Goal: Task Accomplishment & Management: Complete application form

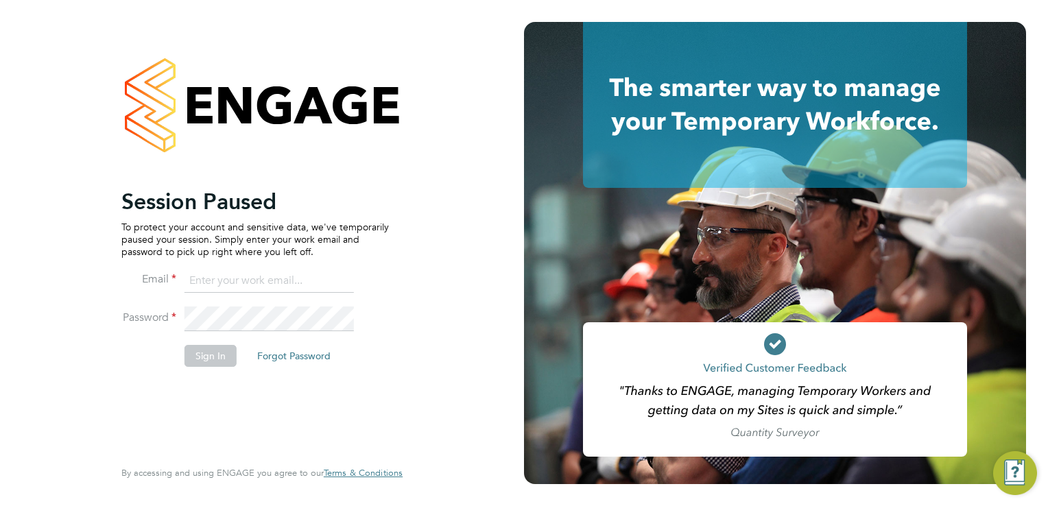
type input "trades@construction-resources.co.uk"
click at [219, 351] on button "Sign In" at bounding box center [210, 356] width 52 height 22
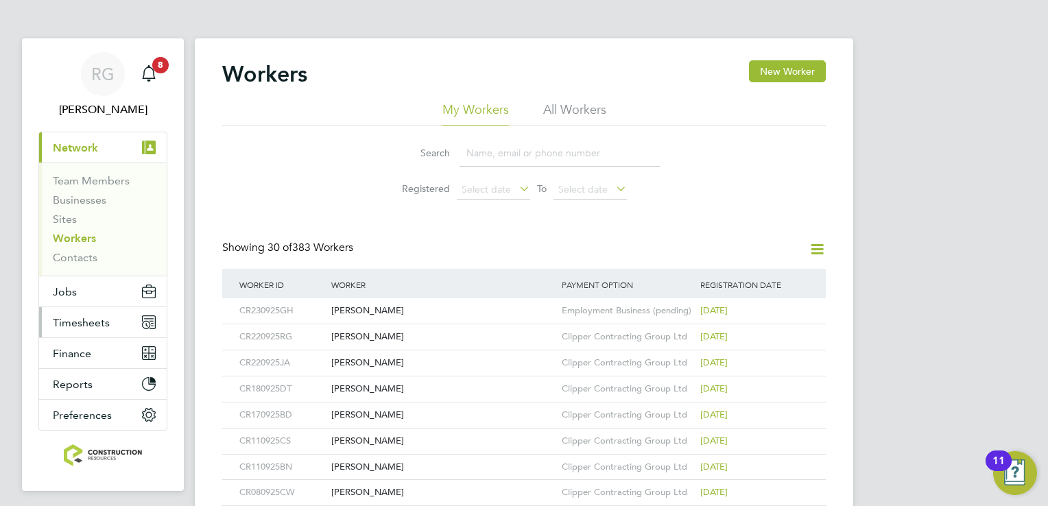
click at [63, 328] on span "Timesheets" at bounding box center [81, 322] width 57 height 13
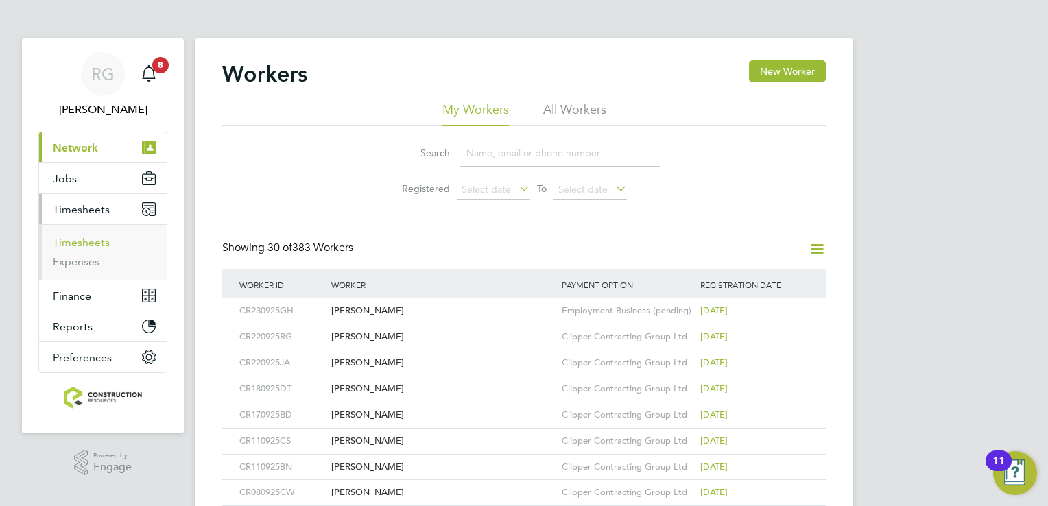
click at [99, 237] on link "Timesheets" at bounding box center [81, 242] width 57 height 13
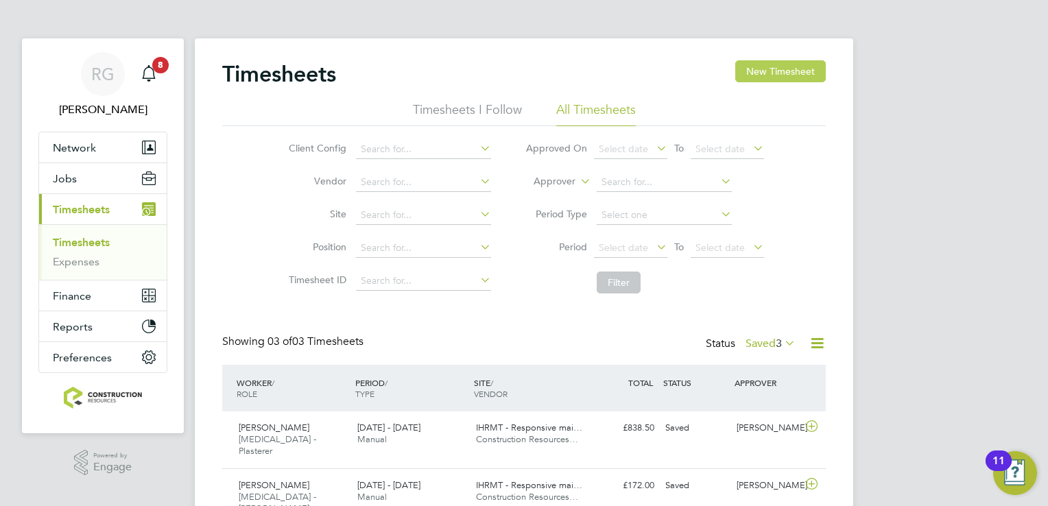
click at [791, 67] on button "New Timesheet" at bounding box center [780, 71] width 91 height 22
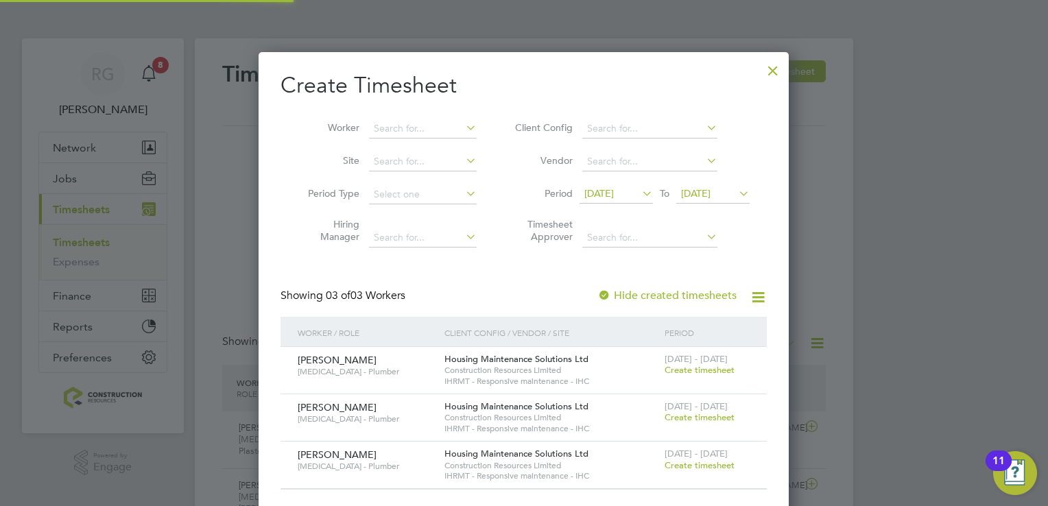
scroll to position [463, 531]
click at [614, 195] on span "16 Sep 2025" at bounding box center [598, 193] width 29 height 12
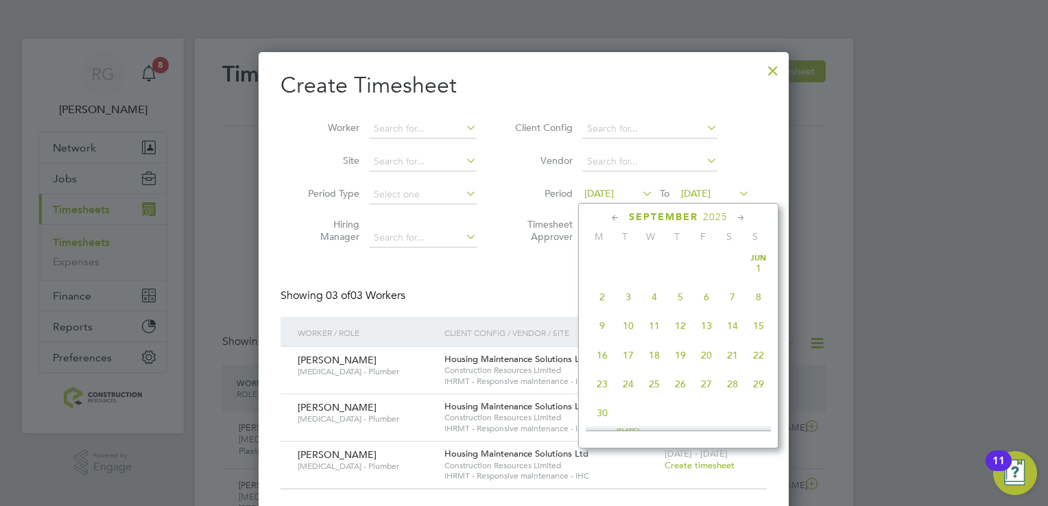
scroll to position [477, 0]
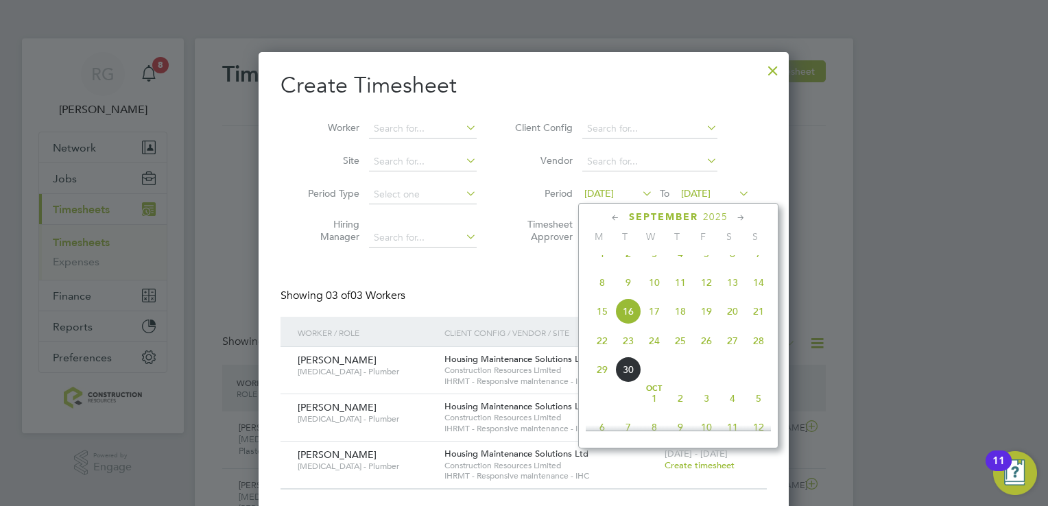
click at [442, 264] on div "Create Timesheet Worker Site Period Type Hiring Manager Client Config Vendor Pe…" at bounding box center [523, 280] width 486 height 418
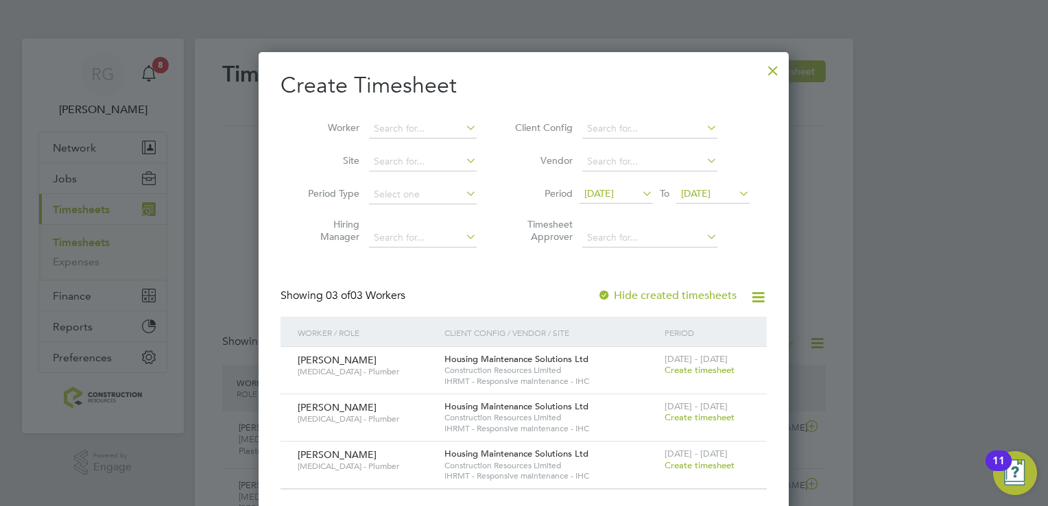
click at [682, 370] on span "Create timesheet" at bounding box center [699, 370] width 70 height 12
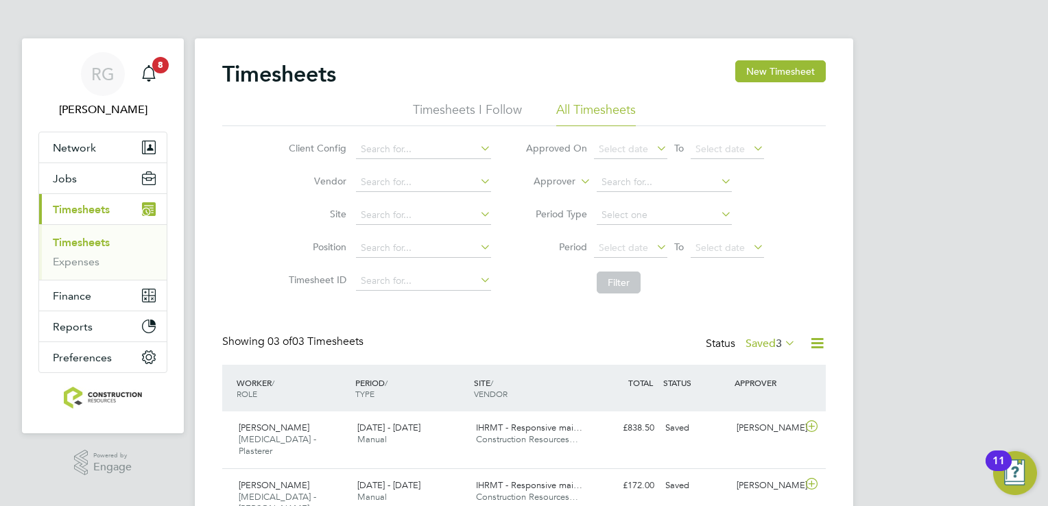
scroll to position [34, 119]
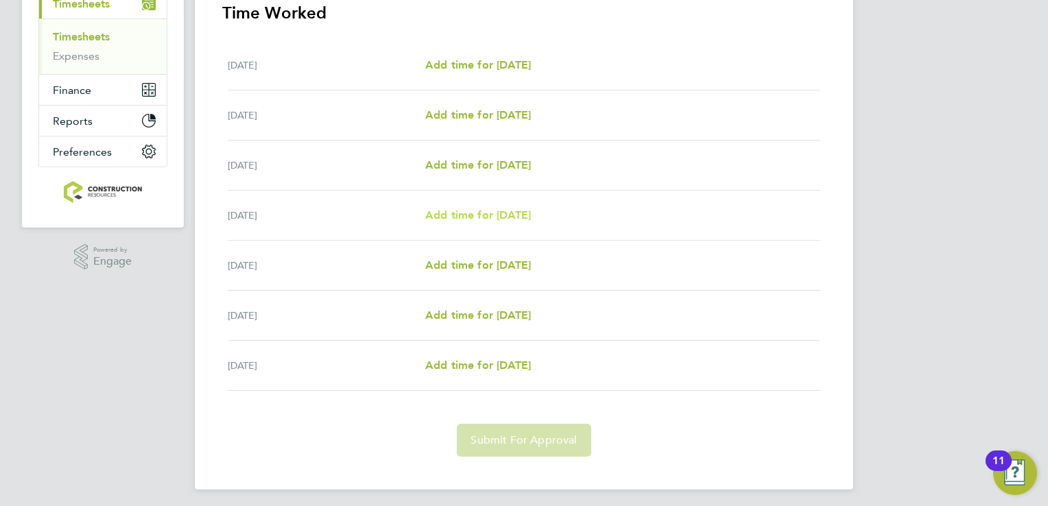
click at [496, 216] on span "Add time for Thu 25 Sep" at bounding box center [478, 214] width 106 height 13
select select "30"
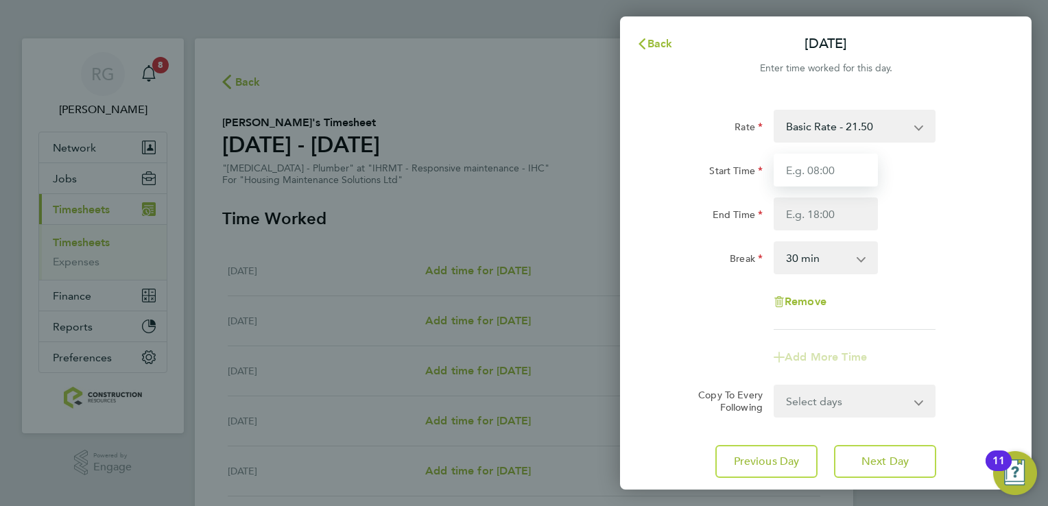
click at [825, 173] on input "Start Time" at bounding box center [825, 170] width 104 height 33
type input "08:00"
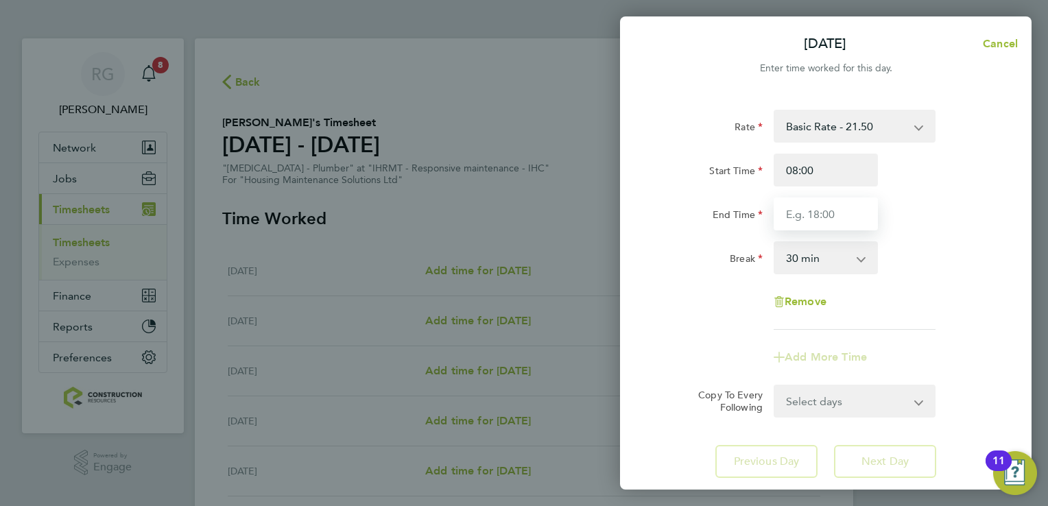
click at [817, 211] on input "End Time" at bounding box center [825, 213] width 104 height 33
type input "16:30"
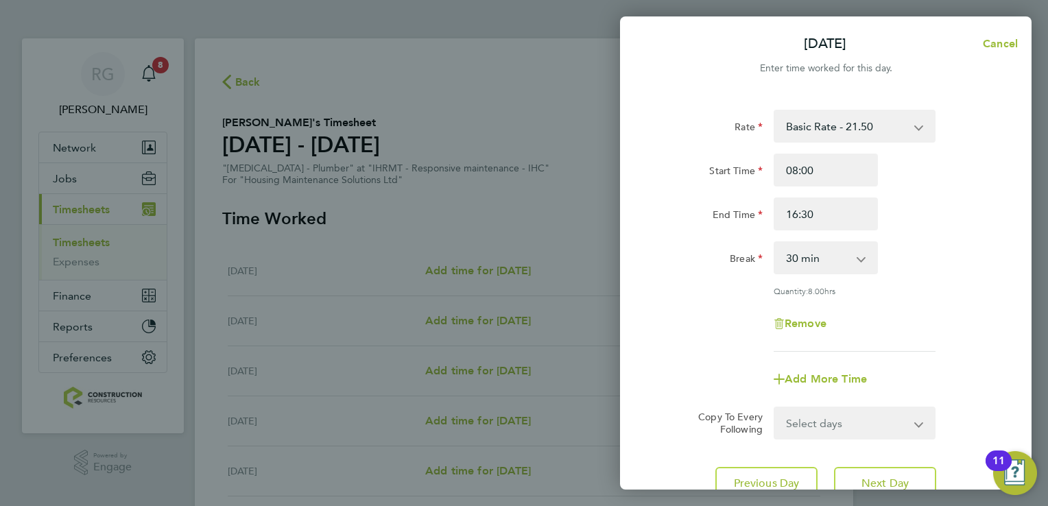
drag, startPoint x: 921, startPoint y: 324, endPoint x: 923, endPoint y: 376, distance: 51.5
click at [923, 376] on app-timesheet-line-form-group "Rate Basic Rate - 21.50 Start Time 08:00 End Time 16:30 Break 0 min 15 min 30 m…" at bounding box center [825, 253] width 335 height 286
drag, startPoint x: 923, startPoint y: 376, endPoint x: 903, endPoint y: 352, distance: 30.6
click at [903, 352] on app-timesheet-line-form-group "Rate Basic Rate - 21.50 Start Time 08:00 End Time 16:30 Break 0 min 15 min 30 m…" at bounding box center [825, 253] width 335 height 286
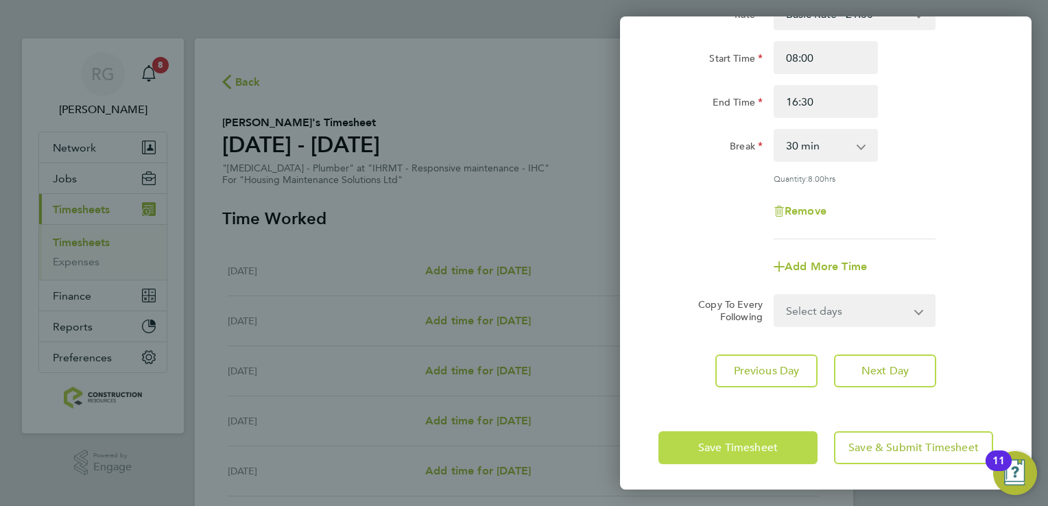
click at [779, 448] on button "Save Timesheet" at bounding box center [737, 447] width 159 height 33
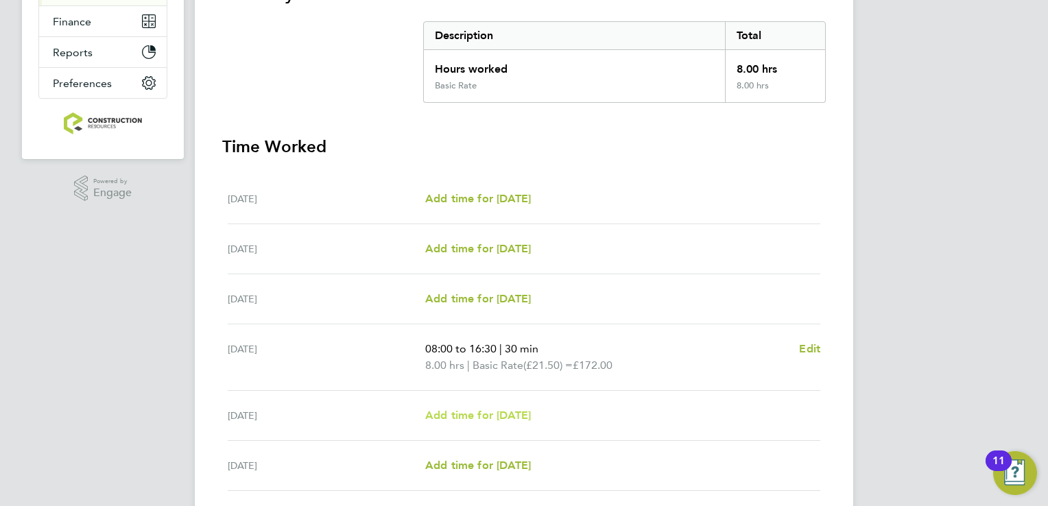
click at [519, 416] on span "Add time for Fri 26 Sep" at bounding box center [478, 415] width 106 height 13
select select "30"
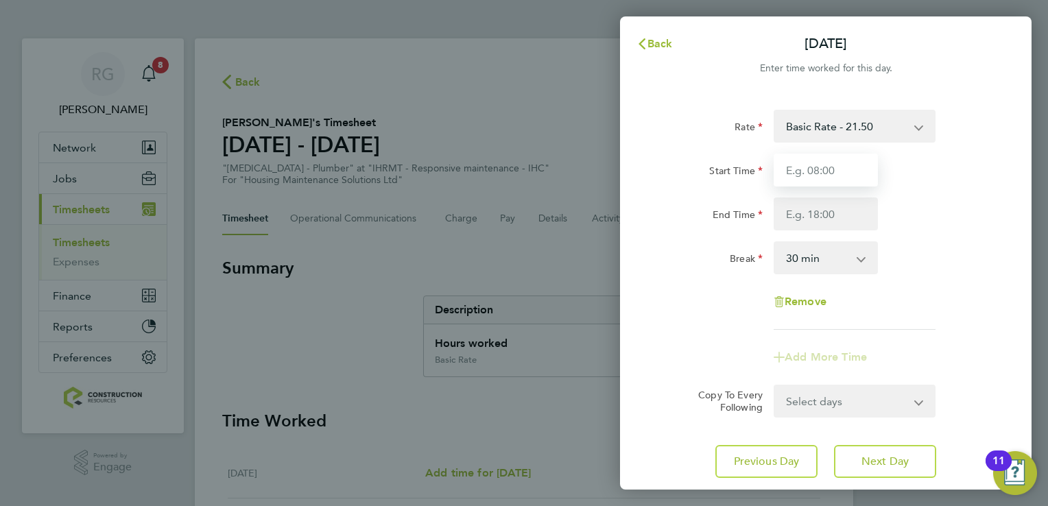
click at [839, 171] on input "Start Time" at bounding box center [825, 170] width 104 height 33
type input "08:00"
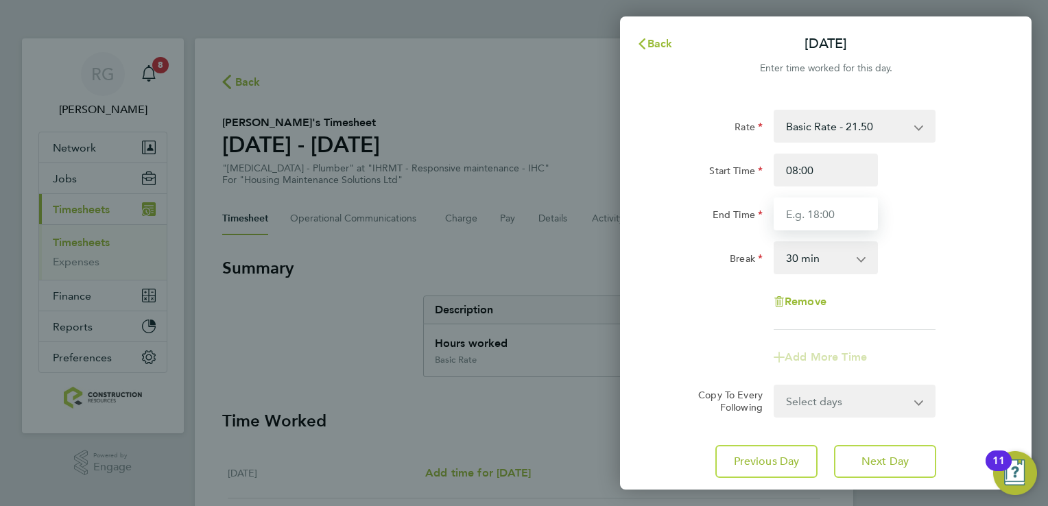
type input "16:30"
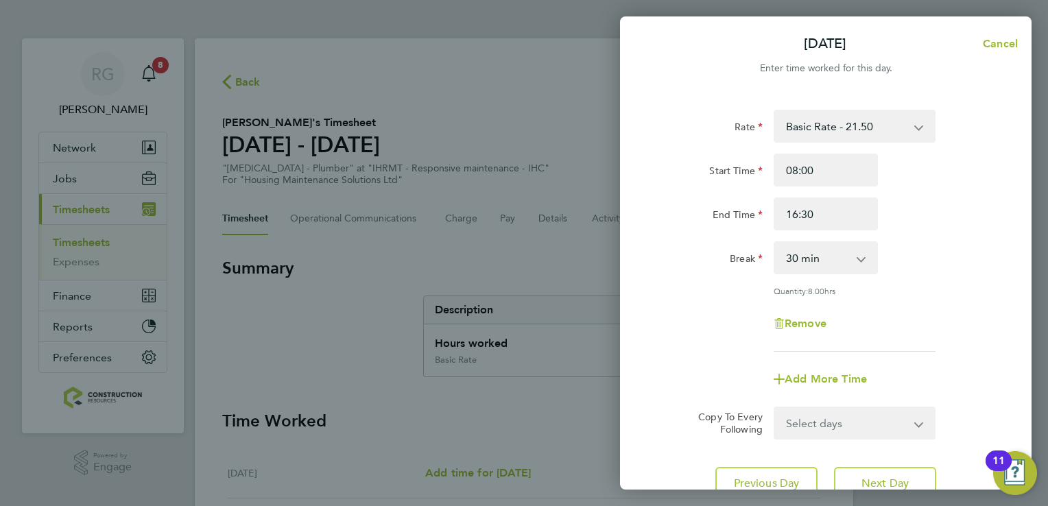
click at [938, 351] on div at bounding box center [854, 351] width 173 height 1
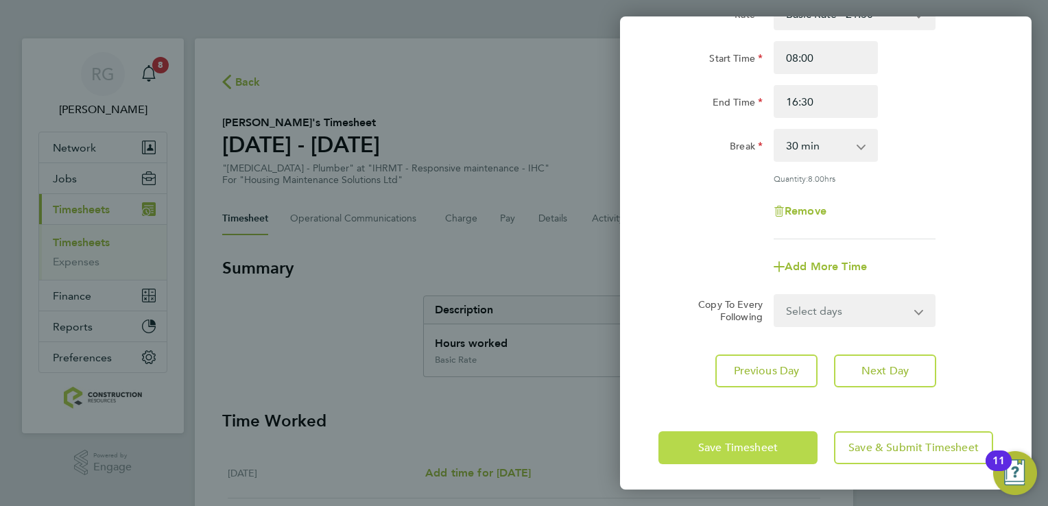
click at [724, 459] on button "Save Timesheet" at bounding box center [737, 447] width 159 height 33
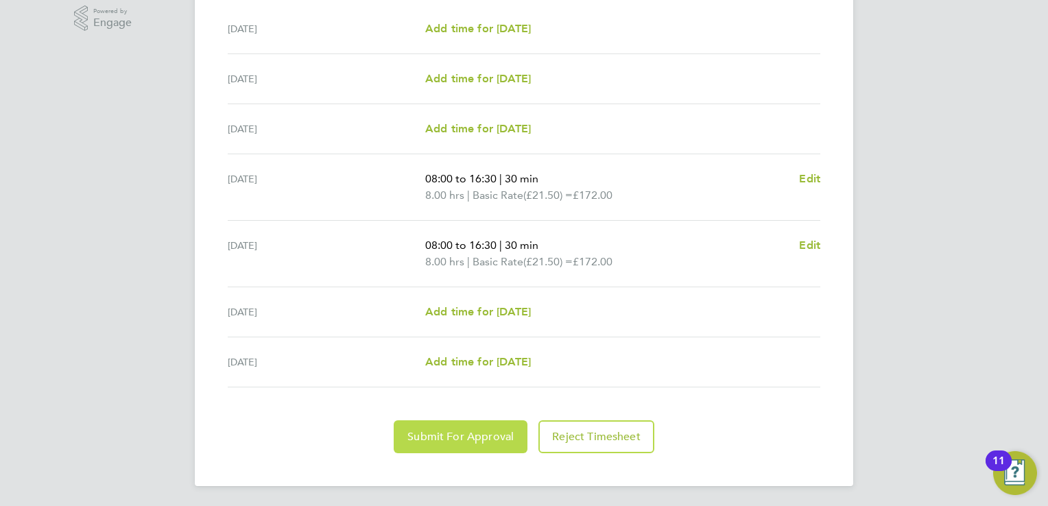
click at [476, 442] on button "Submit For Approval" at bounding box center [461, 436] width 134 height 33
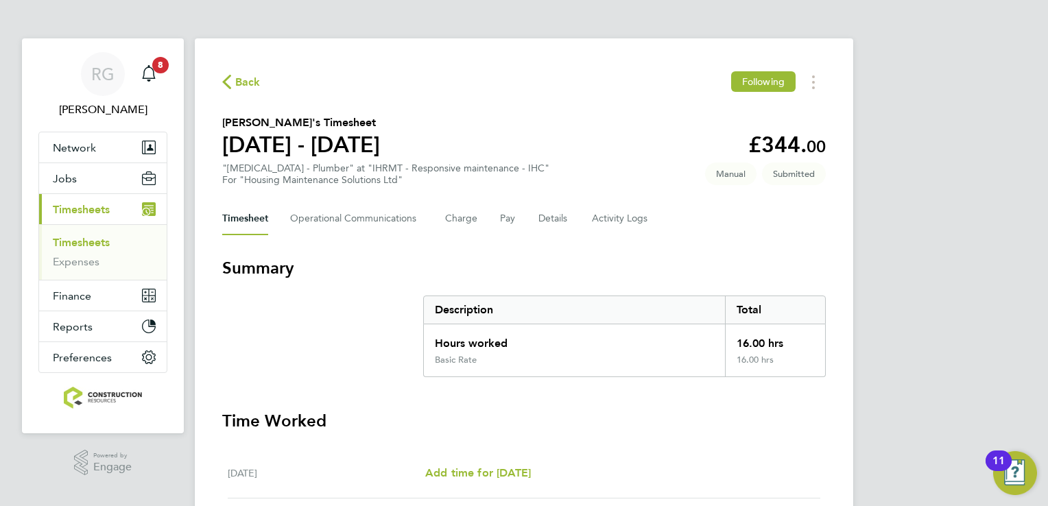
click at [85, 241] on link "Timesheets" at bounding box center [81, 242] width 57 height 13
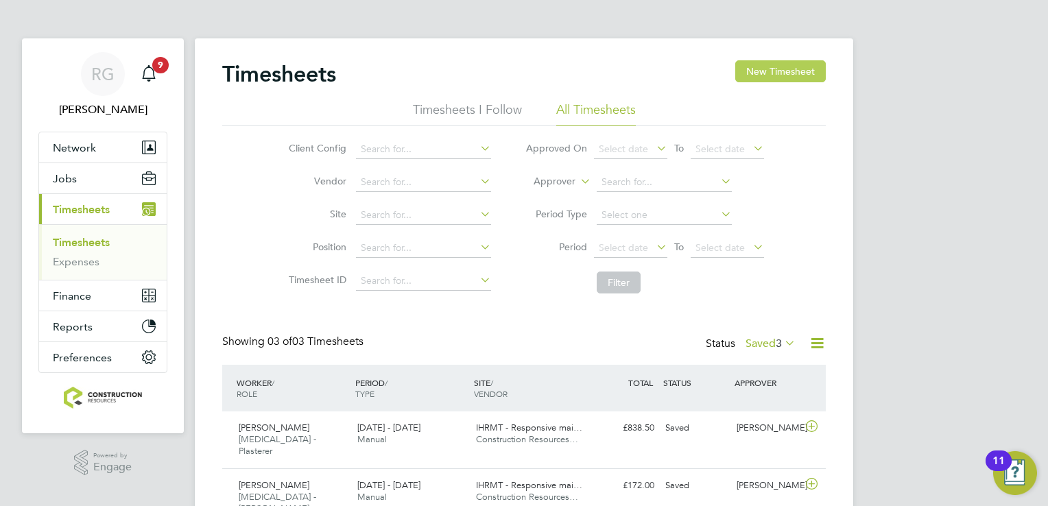
click at [751, 78] on button "New Timesheet" at bounding box center [780, 71] width 91 height 22
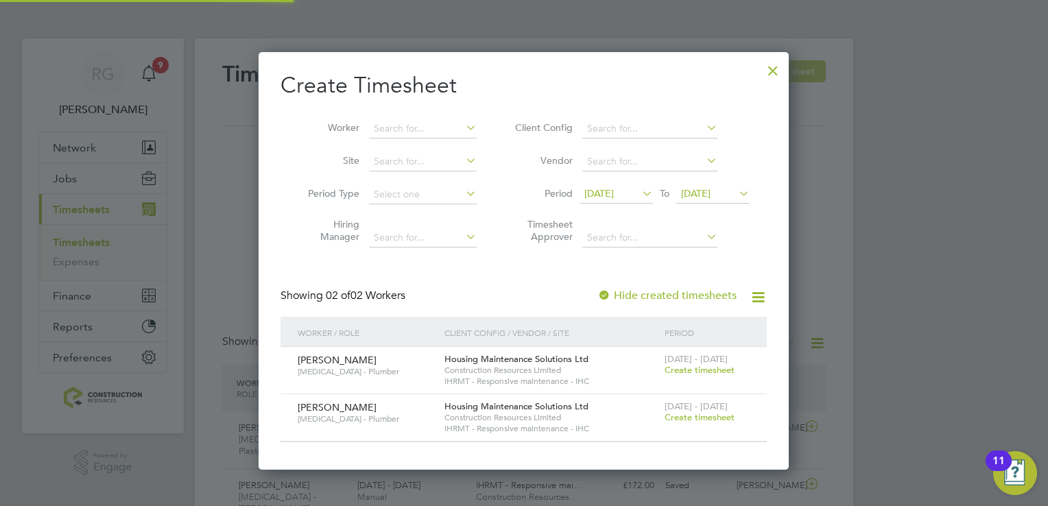
scroll to position [416, 531]
click at [771, 73] on div at bounding box center [772, 67] width 25 height 25
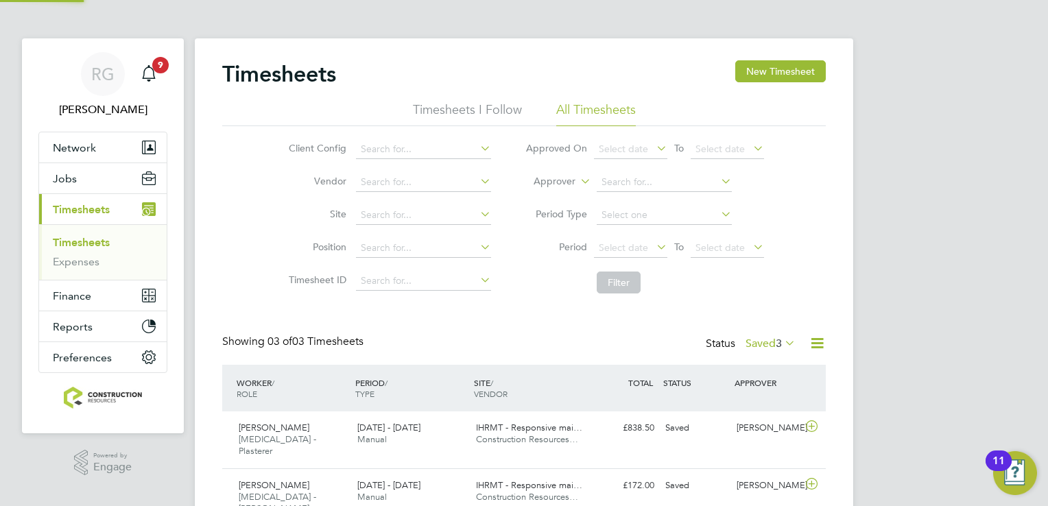
scroll to position [34, 119]
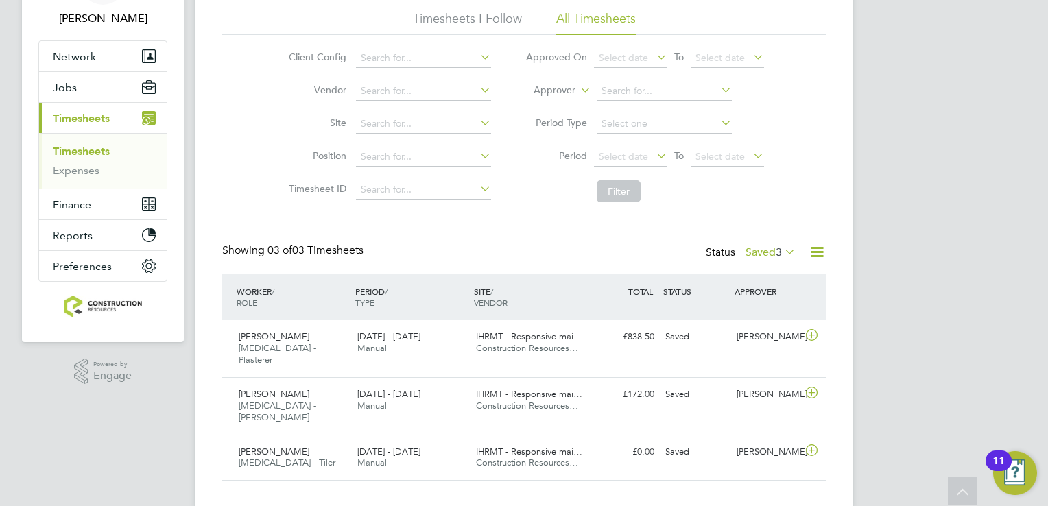
click at [767, 251] on label "Saved 3" at bounding box center [770, 252] width 50 height 14
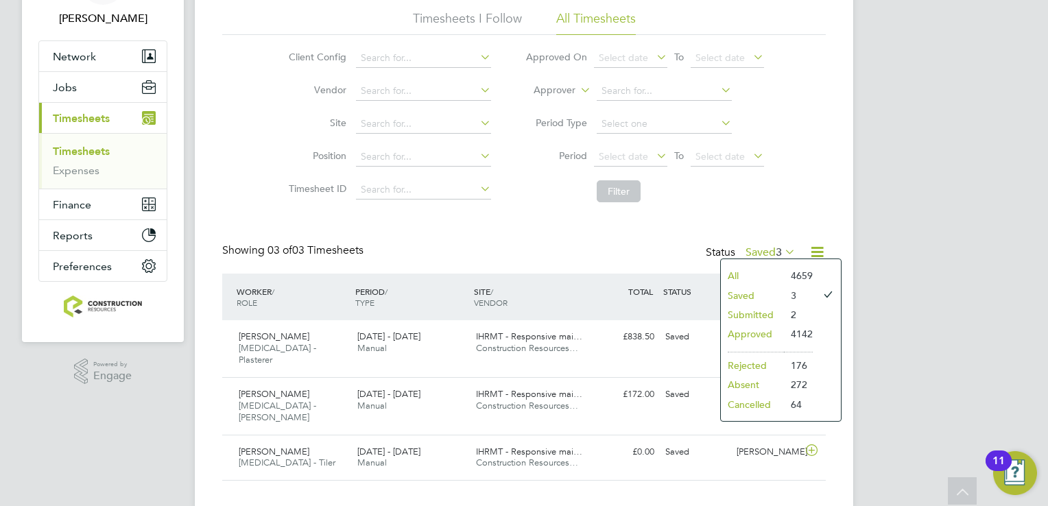
click at [758, 298] on li "Saved" at bounding box center [752, 295] width 63 height 19
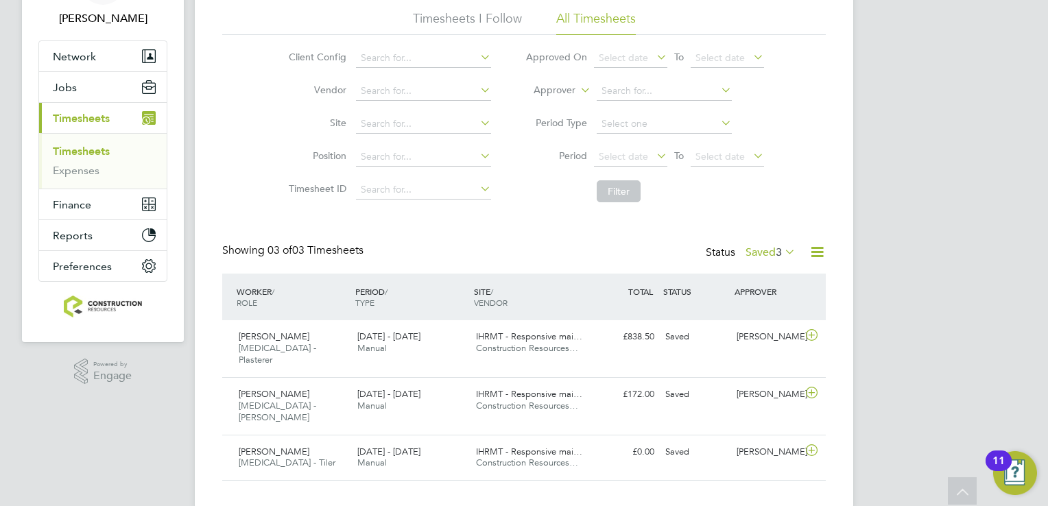
click at [756, 254] on label "Saved 3" at bounding box center [770, 252] width 50 height 14
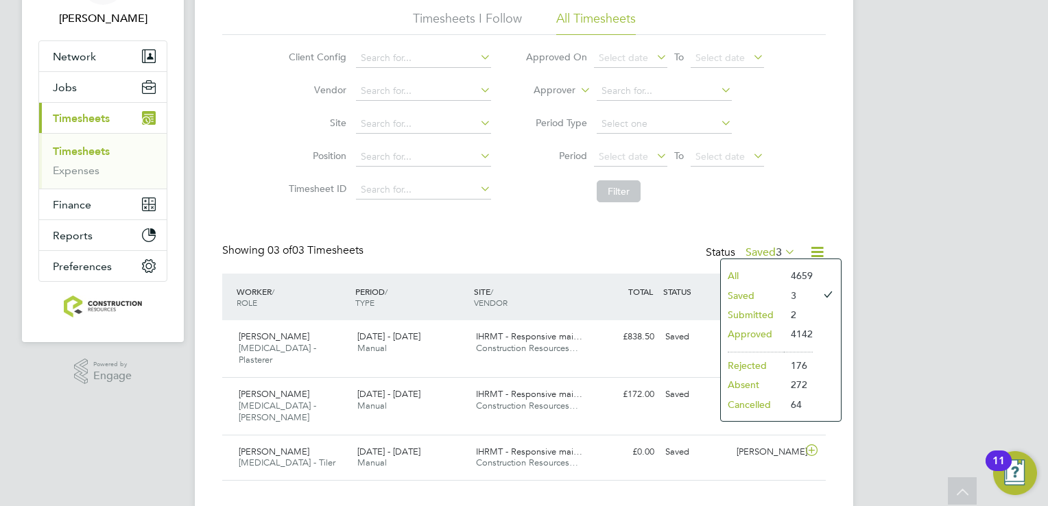
click at [756, 313] on li "Submitted" at bounding box center [752, 314] width 63 height 19
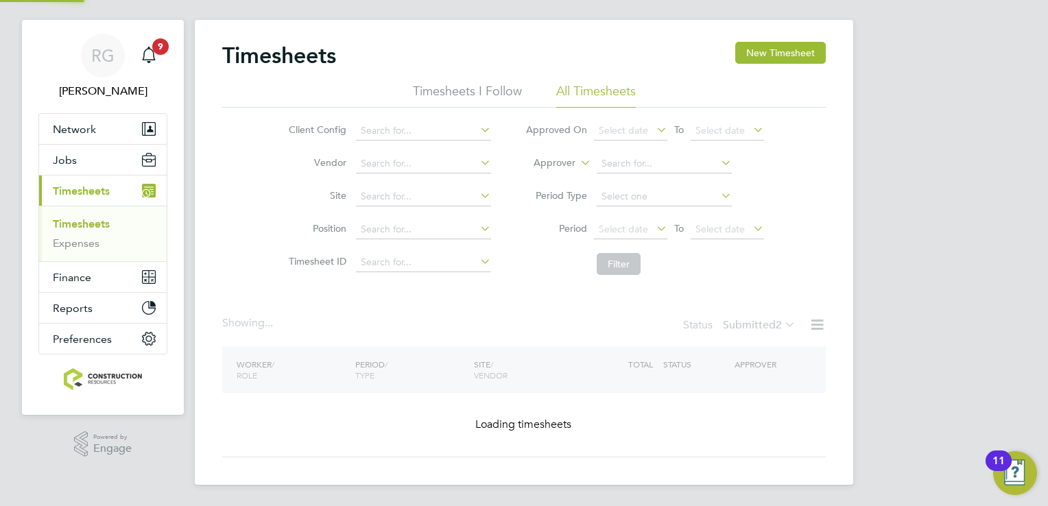
scroll to position [57, 0]
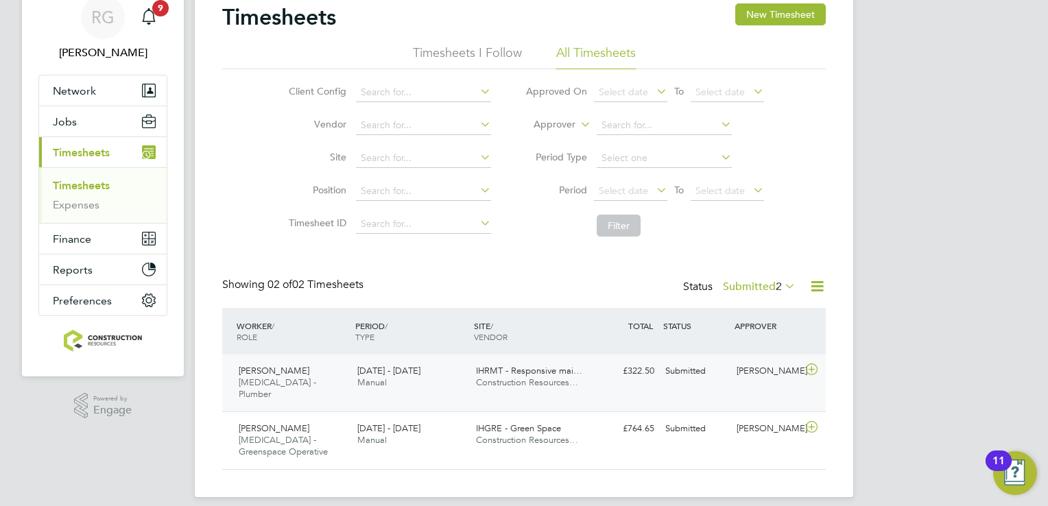
click at [730, 376] on div "Submitted" at bounding box center [695, 371] width 71 height 23
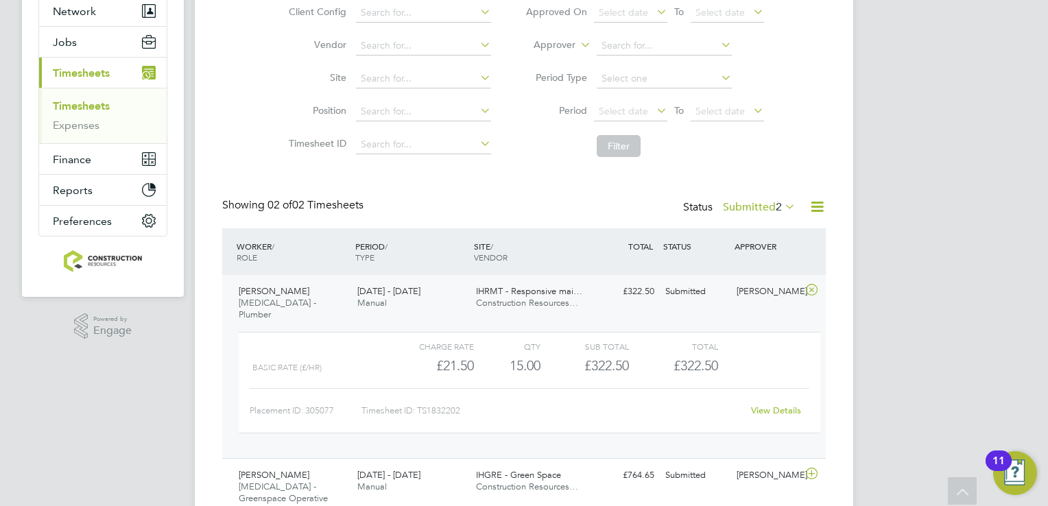
click at [775, 400] on div "View Details" at bounding box center [775, 411] width 67 height 22
click at [775, 405] on link "View Details" at bounding box center [776, 411] width 50 height 12
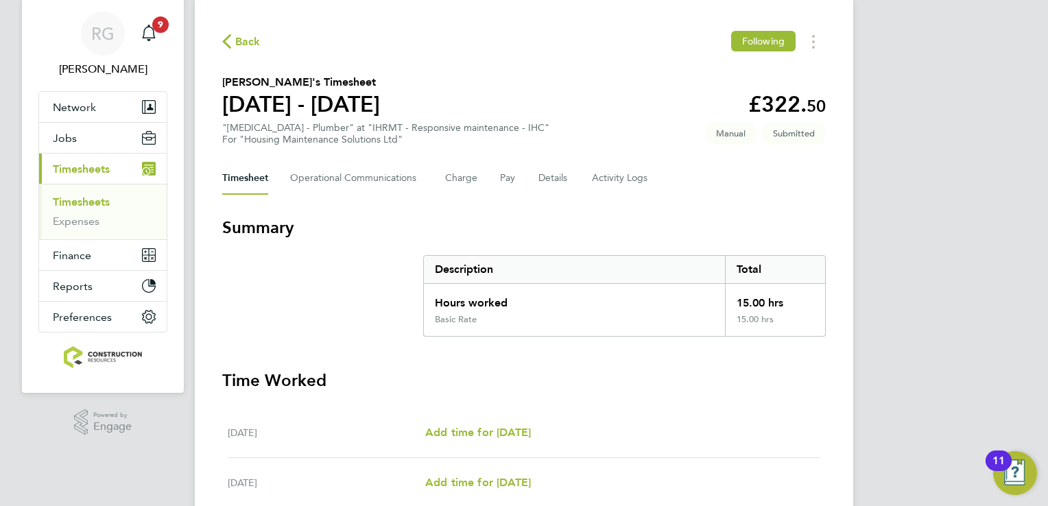
scroll to position [32, 0]
